Goal: Transaction & Acquisition: Book appointment/travel/reservation

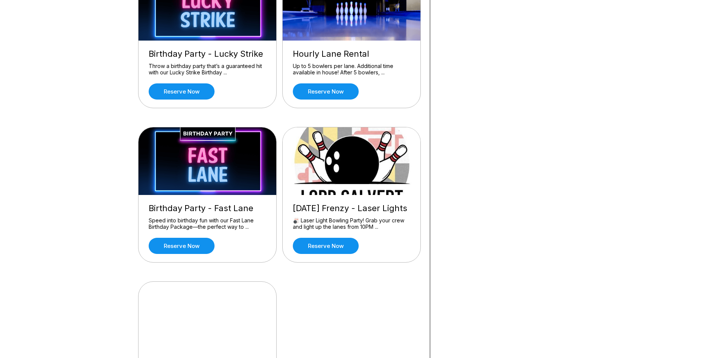
scroll to position [376, 0]
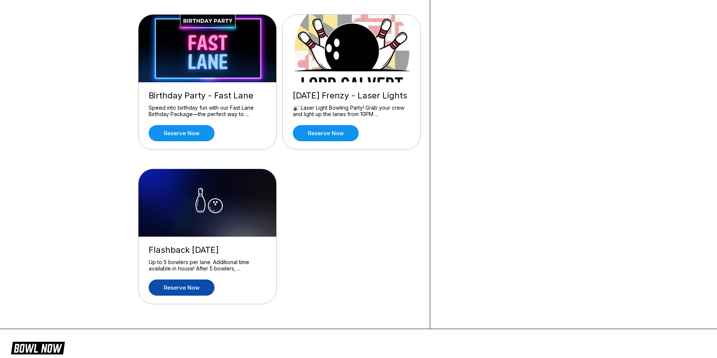
click at [171, 296] on link "Reserve now" at bounding box center [182, 288] width 66 height 16
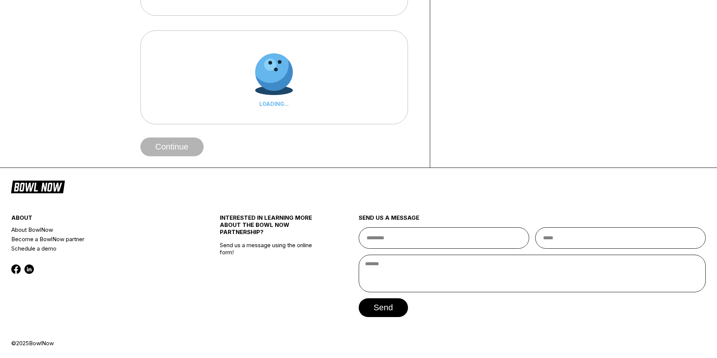
scroll to position [0, 0]
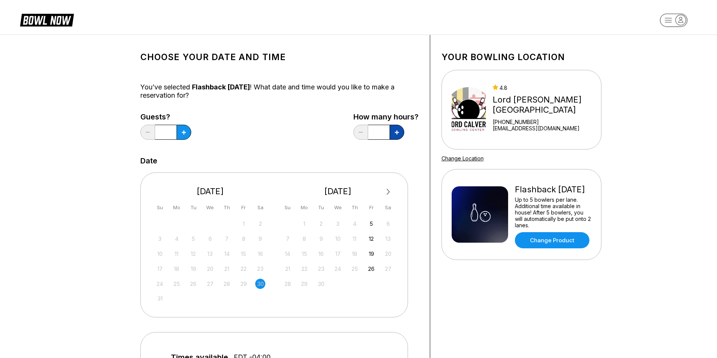
click at [191, 135] on button at bounding box center [183, 132] width 15 height 15
type input "*"
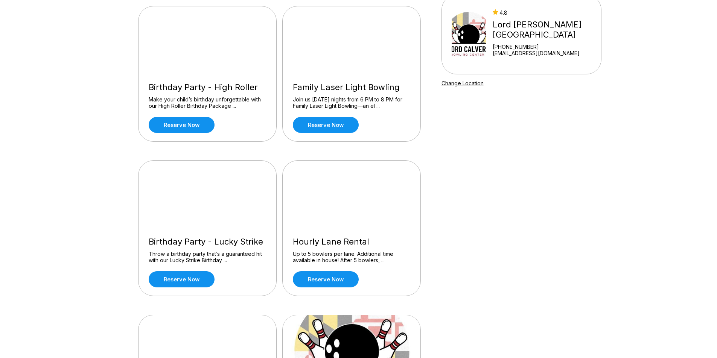
scroll to position [113, 0]
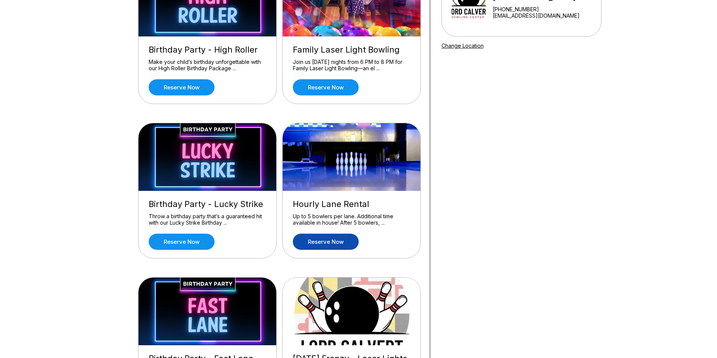
click at [336, 250] on link "Reserve now" at bounding box center [326, 242] width 66 height 16
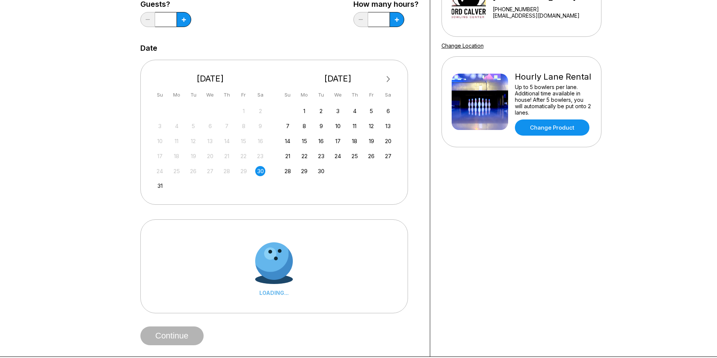
scroll to position [0, 0]
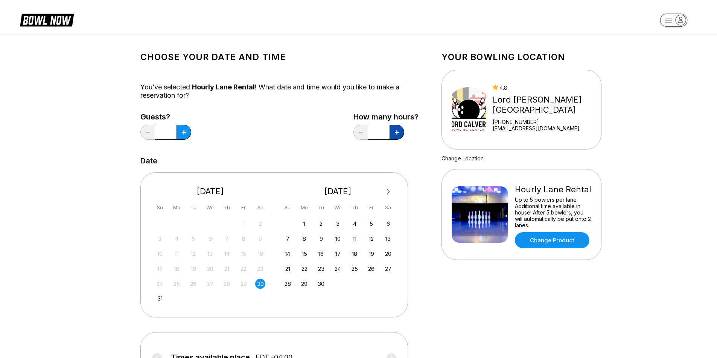
click at [186, 135] on icon at bounding box center [184, 133] width 4 height 4
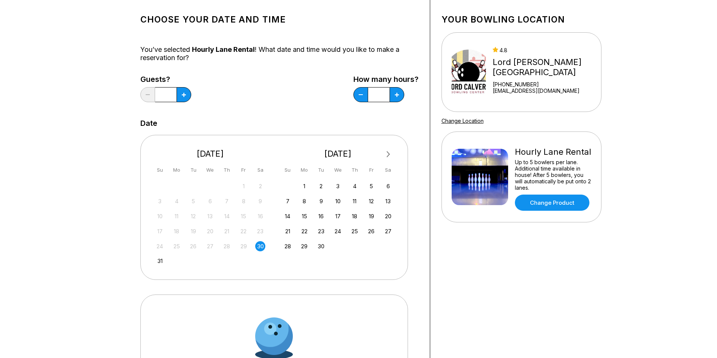
scroll to position [75, 0]
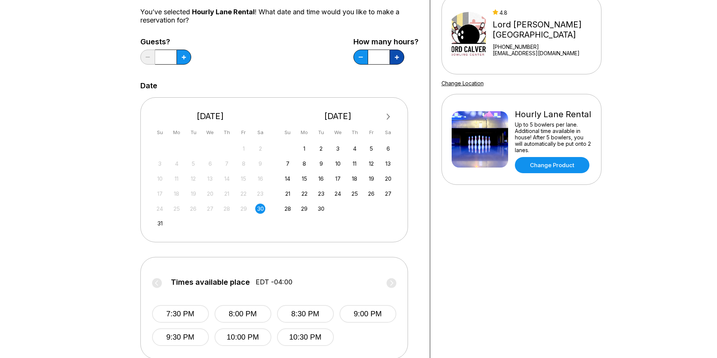
click at [191, 58] on button at bounding box center [183, 57] width 15 height 15
type input "*"
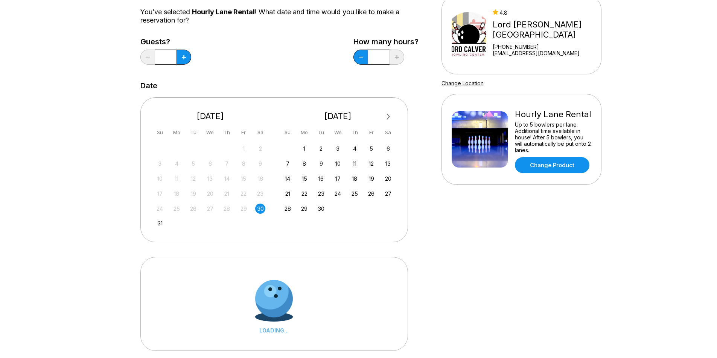
scroll to position [113, 0]
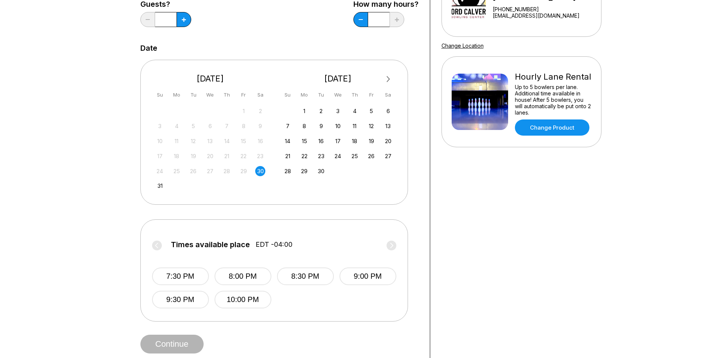
click at [261, 173] on div "30" at bounding box center [260, 171] width 10 height 10
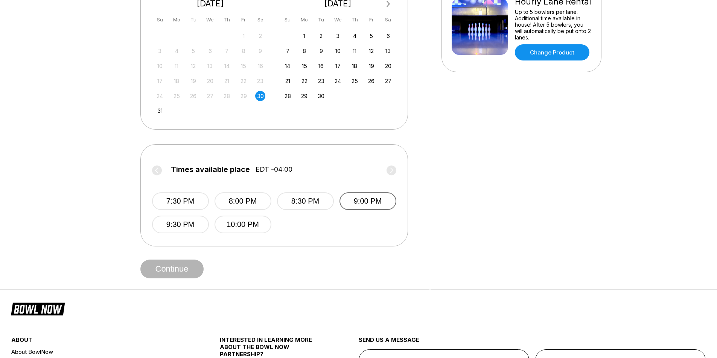
click at [369, 210] on button "9:00 PM" at bounding box center [367, 202] width 57 height 18
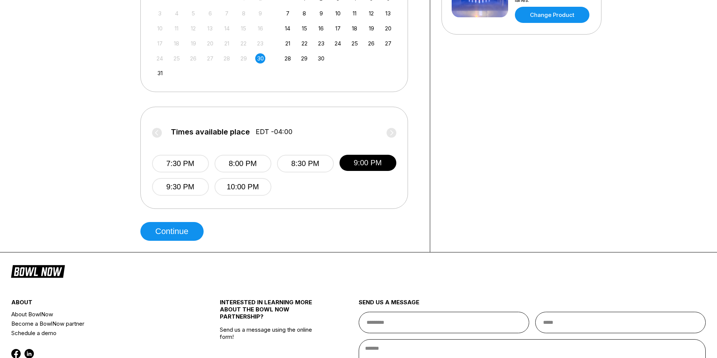
scroll to position [38, 0]
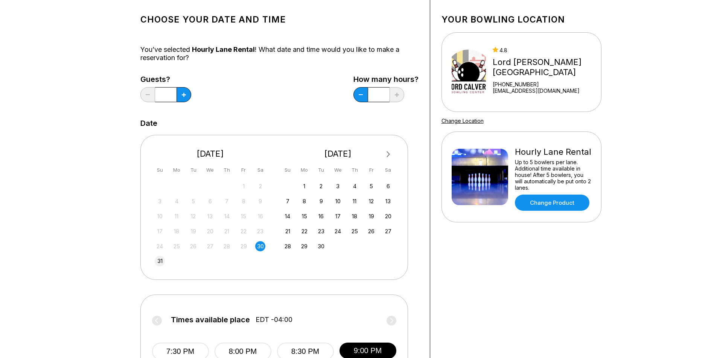
click at [157, 262] on div "31" at bounding box center [160, 261] width 10 height 10
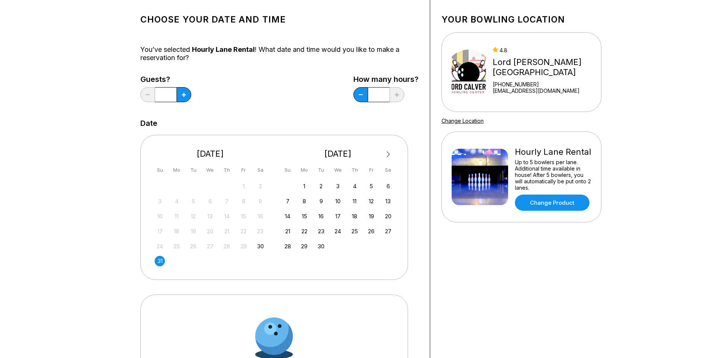
scroll to position [150, 0]
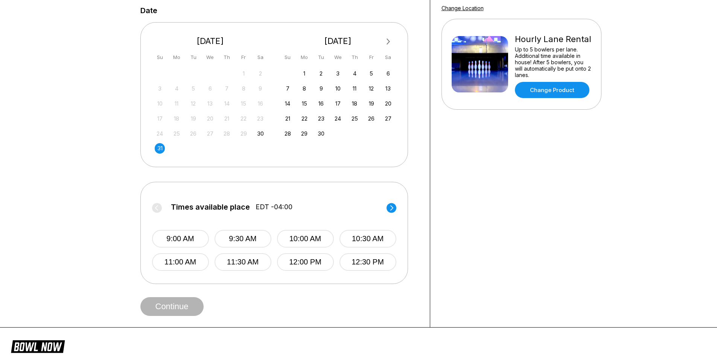
click at [393, 212] on circle at bounding box center [391, 208] width 10 height 10
